Goal: Information Seeking & Learning: Learn about a topic

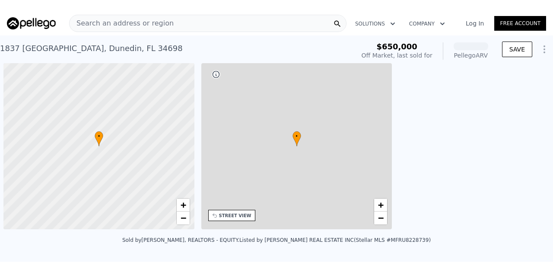
scroll to position [0, 3]
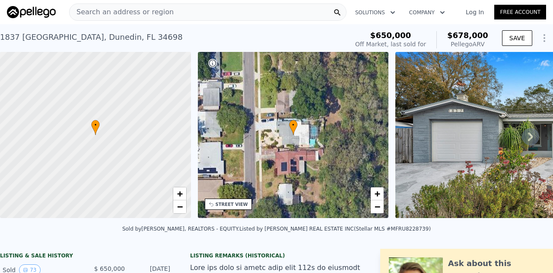
click at [497, 144] on img at bounding box center [520, 135] width 249 height 166
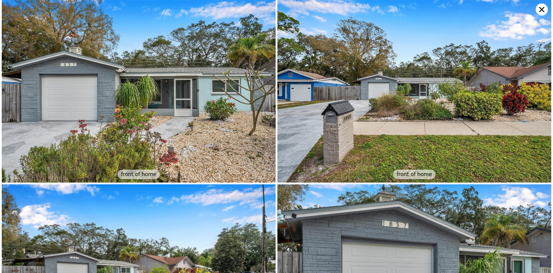
click at [190, 128] on img at bounding box center [139, 91] width 274 height 182
click at [539, 12] on icon at bounding box center [542, 9] width 12 height 12
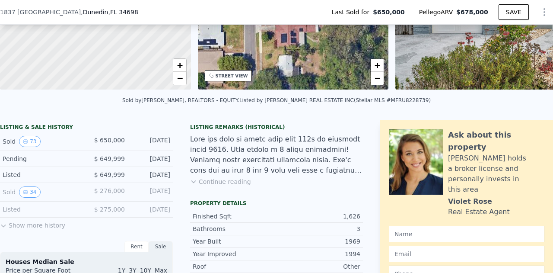
scroll to position [150, 0]
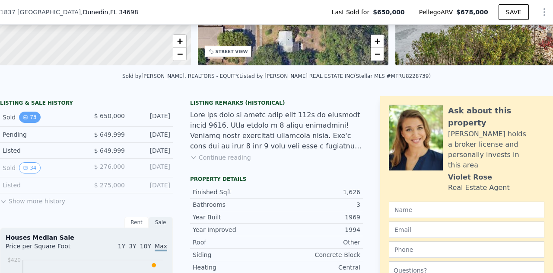
click at [32, 123] on button "73" at bounding box center [29, 117] width 21 height 11
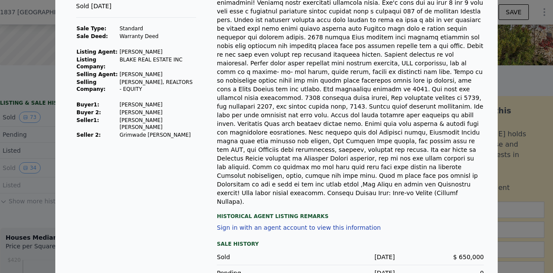
scroll to position [0, 0]
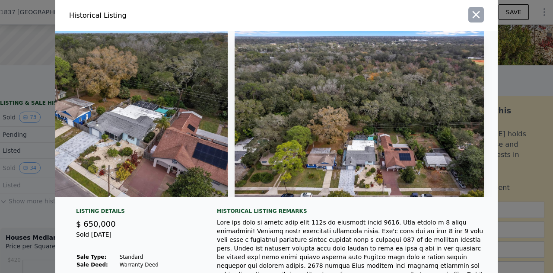
click at [475, 13] on icon "button" at bounding box center [476, 15] width 12 height 12
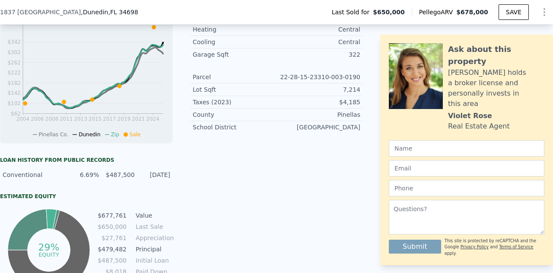
scroll to position [416, 0]
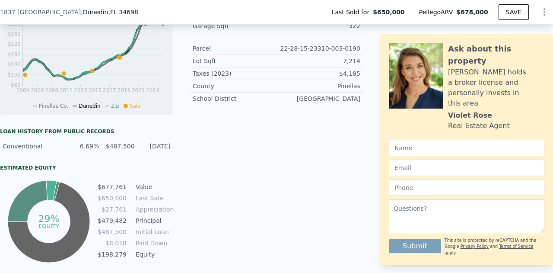
click at [242, 116] on div "Listing Remarks (Historical) Continue reading Property details Finished Sqft 1,…" at bounding box center [276, 47] width 173 height 435
